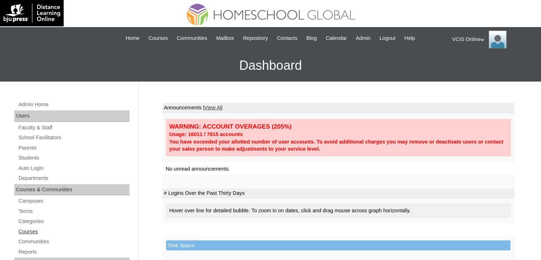
click at [25, 230] on link "Courses" at bounding box center [74, 231] width 112 height 9
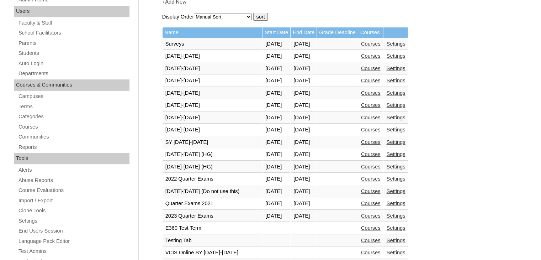
scroll to position [111, 0]
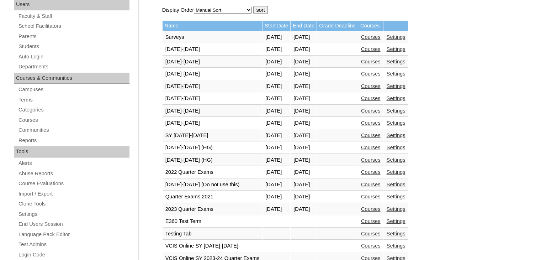
click at [380, 160] on link "Courses" at bounding box center [371, 160] width 20 height 6
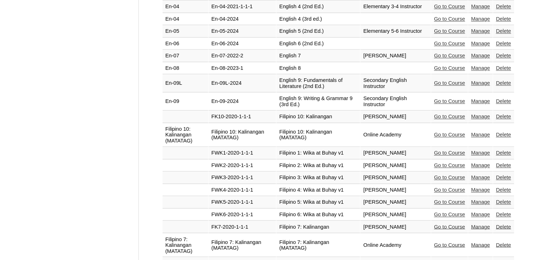
scroll to position [1135, 0]
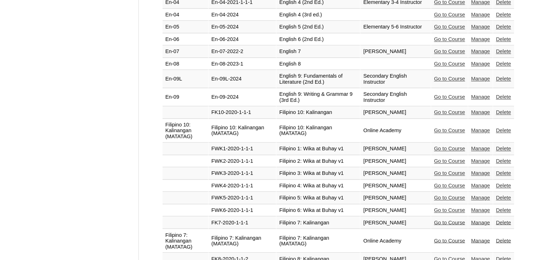
click at [438, 237] on link "Go to Course" at bounding box center [449, 240] width 31 height 6
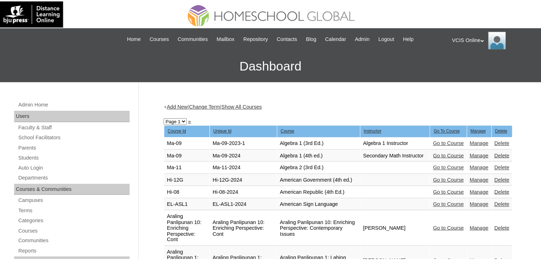
scroll to position [1135, 0]
